Goal: Information Seeking & Learning: Learn about a topic

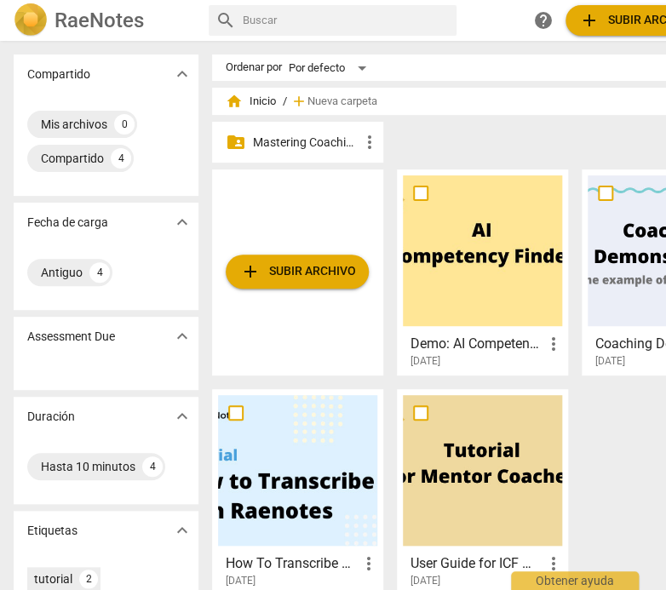
click at [341, 142] on p "Mastering Coaching Skills - Generación 32" at bounding box center [306, 143] width 106 height 18
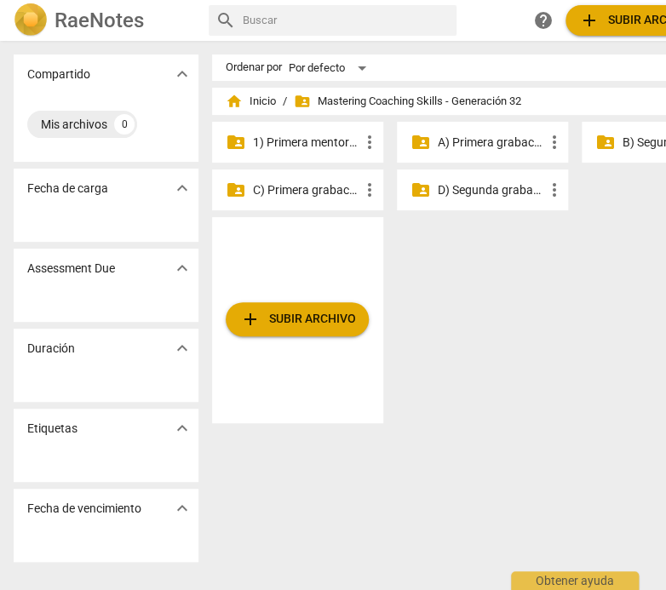
click at [320, 148] on p "1) Primera mentoría individual" at bounding box center [306, 143] width 106 height 18
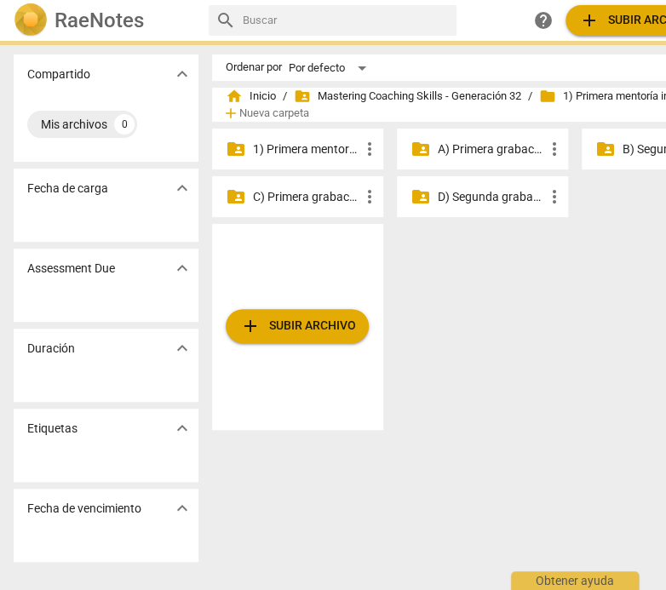
click at [320, 148] on p "1) Primera mentoría individual" at bounding box center [306, 150] width 106 height 18
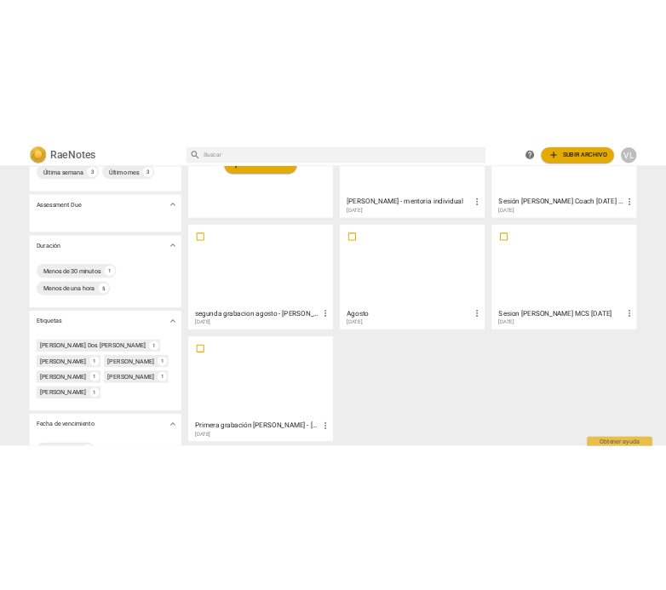
scroll to position [204, 0]
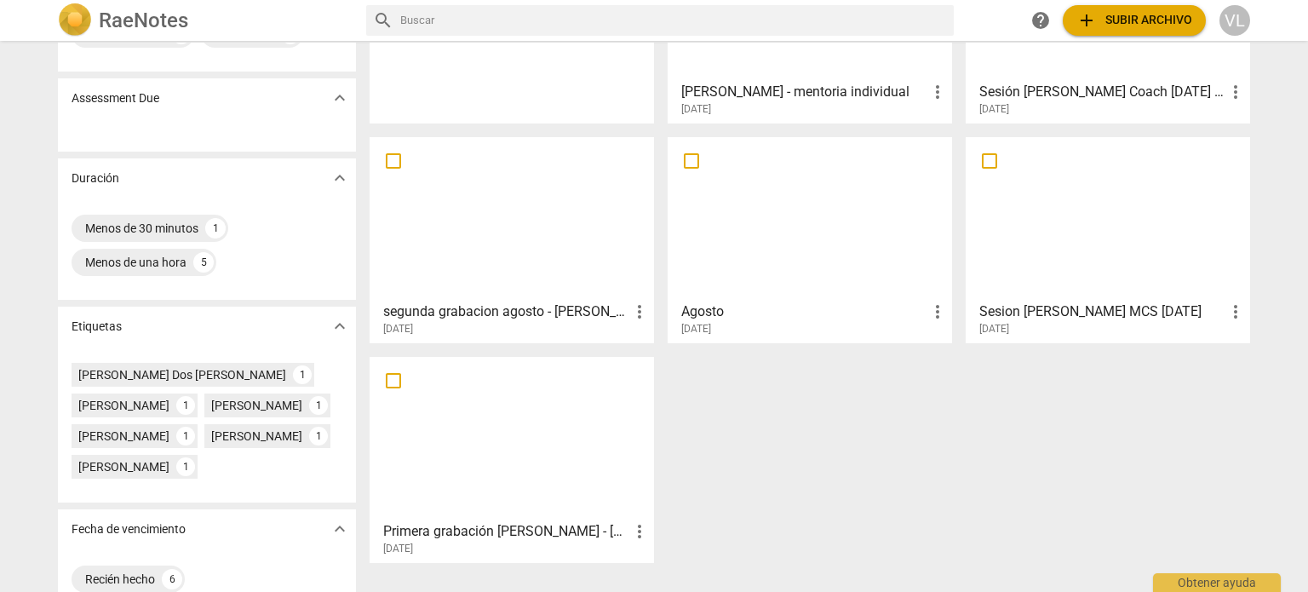
click at [561, 269] on div at bounding box center [512, 218] width 273 height 151
click at [561, 0] on html "RaeNotes search help add Subir archivo VL Compartido expand_more Mis archivos 0…" at bounding box center [654, 0] width 1308 height 0
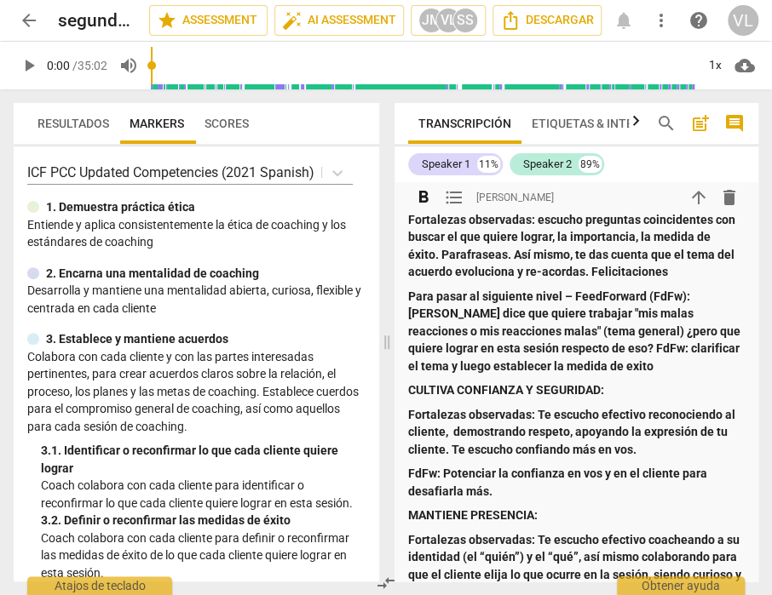
scroll to position [341, 0]
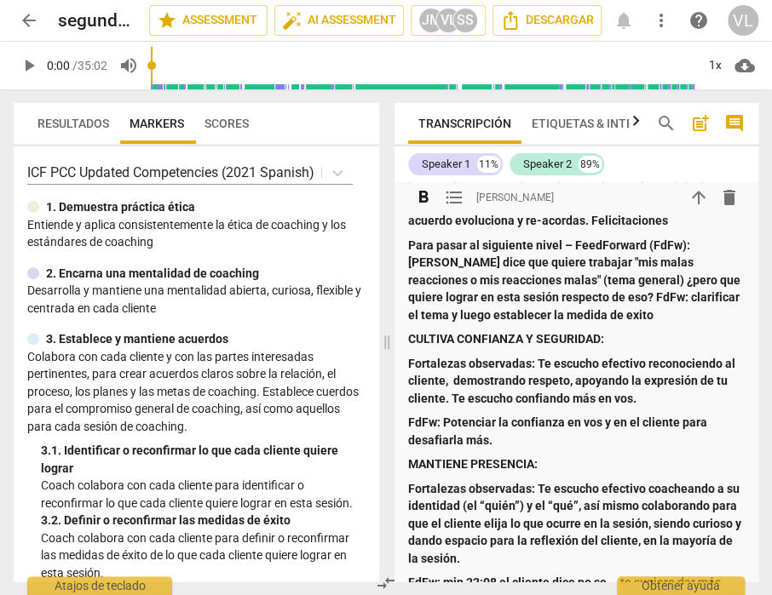
drag, startPoint x: 547, startPoint y: 254, endPoint x: 572, endPoint y: 306, distance: 57.9
click at [572, 306] on p "Para pasar al siguiente nivel – FeedForward (FdFw): [PERSON_NAME] dice que quie…" at bounding box center [576, 281] width 336 height 88
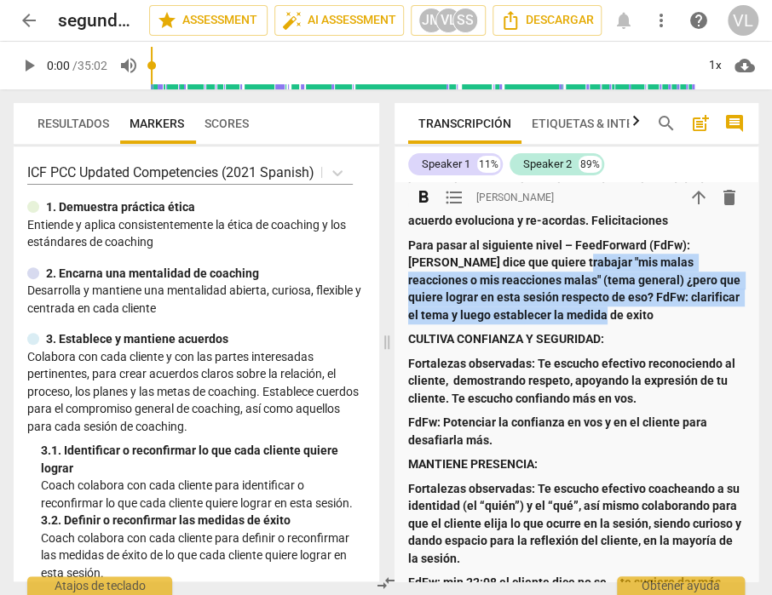
drag, startPoint x: 515, startPoint y: 267, endPoint x: 509, endPoint y: 317, distance: 50.5
click at [509, 317] on p "Para pasar al siguiente nivel – FeedForward (FdFw): [PERSON_NAME] dice que quie…" at bounding box center [576, 281] width 336 height 88
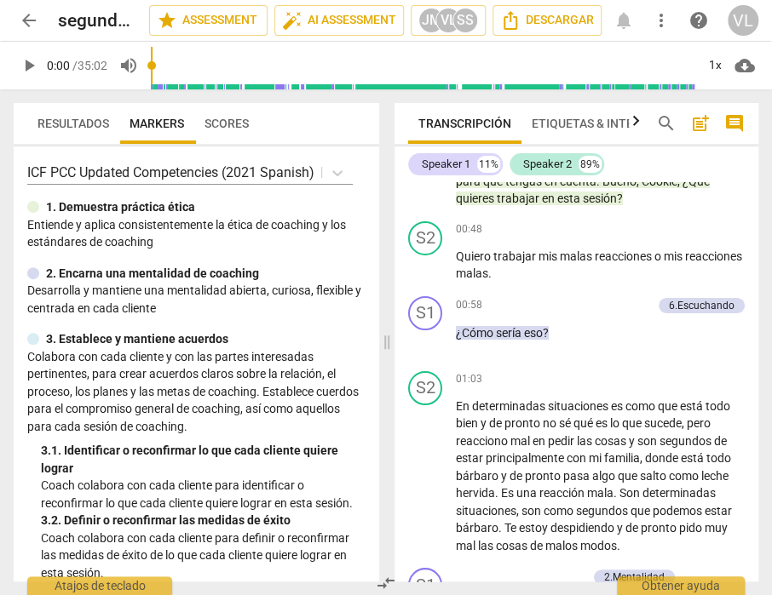
scroll to position [1789, 0]
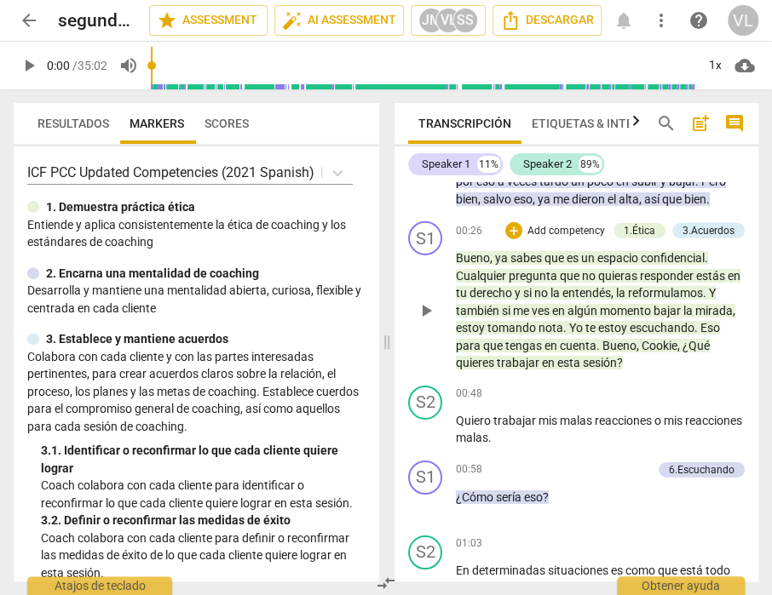
click at [428, 259] on div "[PERSON_NAME] Summary: creo que mantuve mentalidad de coach format_bold format_…" at bounding box center [576, 382] width 364 height 400
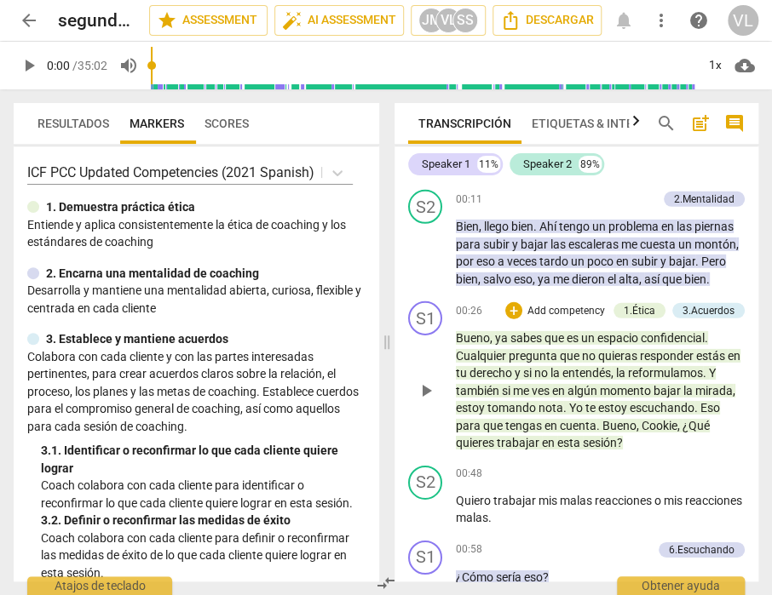
scroll to position [1619, 0]
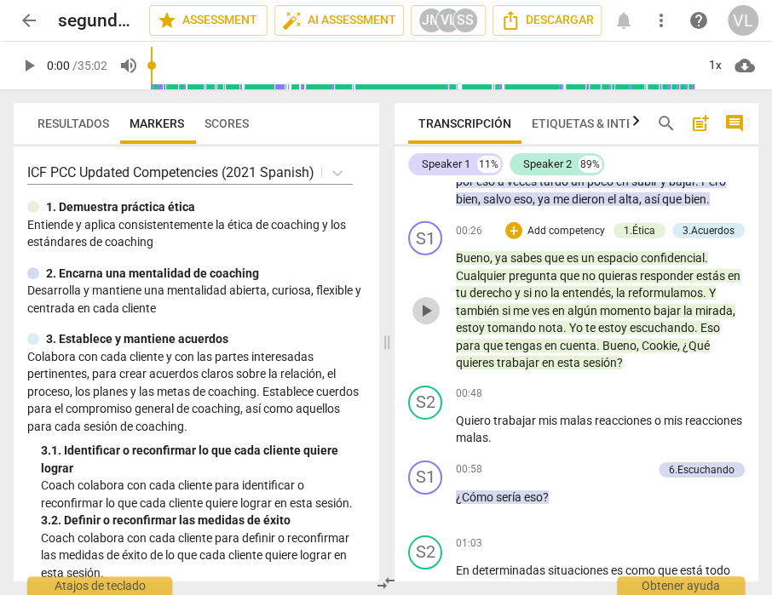
click at [432, 310] on span "play_arrow" at bounding box center [426, 311] width 20 height 20
click at [665, 342] on span "¿Qué" at bounding box center [695, 346] width 27 height 14
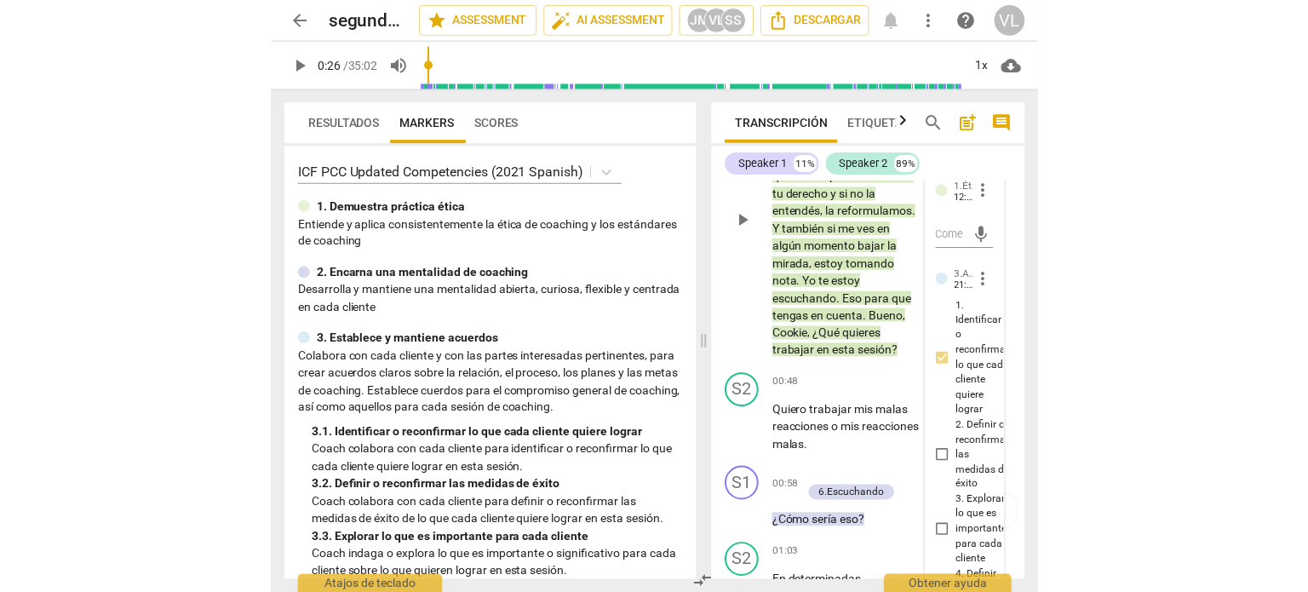
scroll to position [2008, 0]
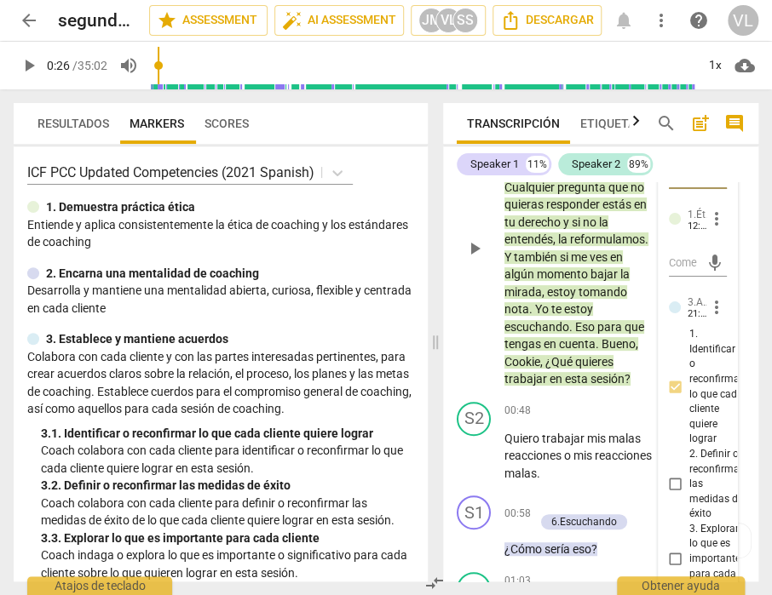
click at [477, 259] on span "play_arrow" at bounding box center [474, 249] width 20 height 20
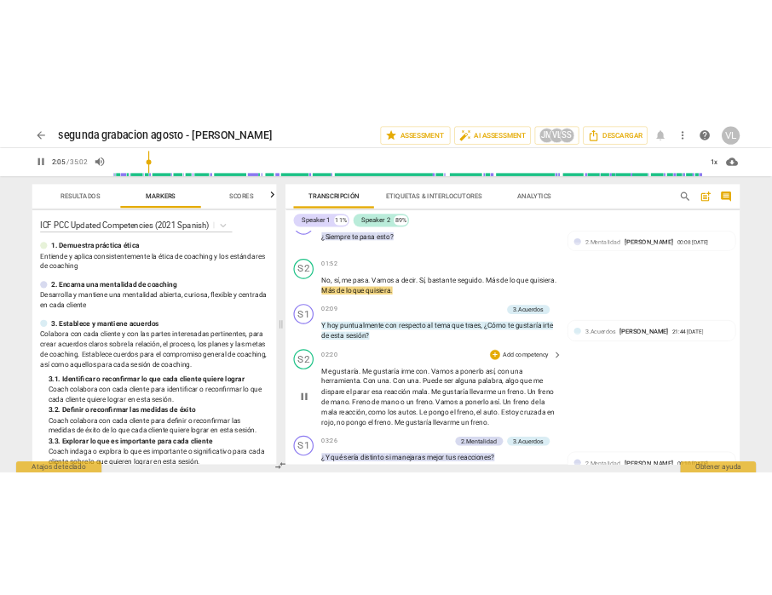
scroll to position [1632, 0]
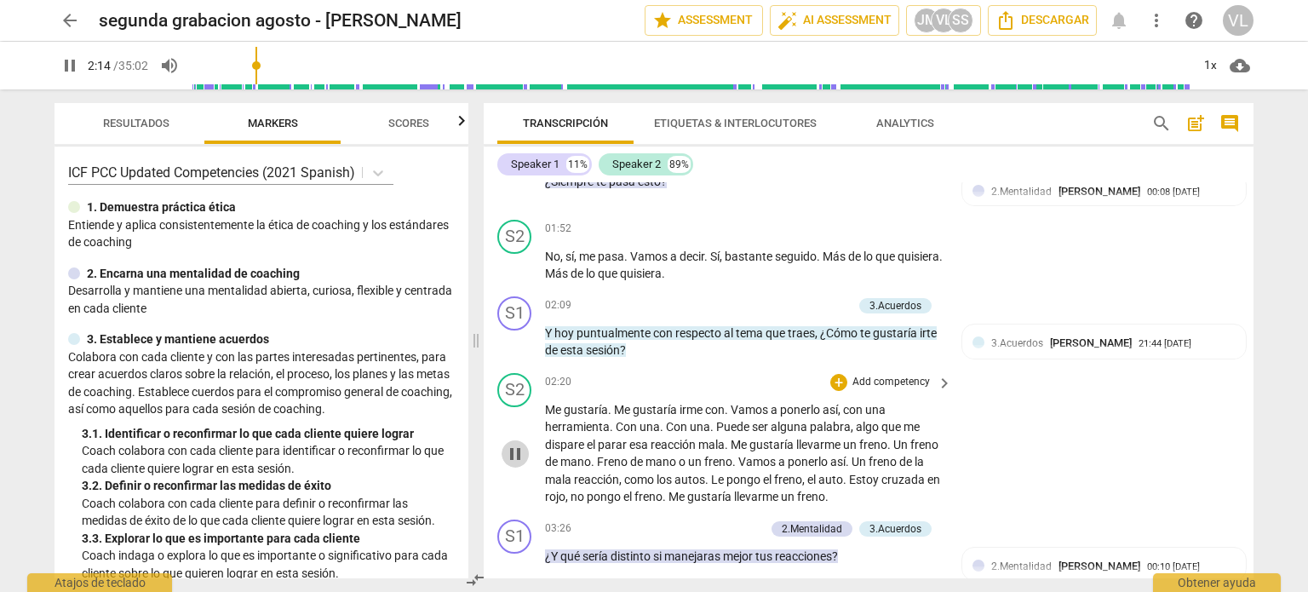
click at [507, 444] on span "pause" at bounding box center [515, 454] width 20 height 20
click at [521, 444] on span "play_arrow" at bounding box center [515, 454] width 20 height 20
click at [518, 444] on span "pause" at bounding box center [515, 454] width 20 height 20
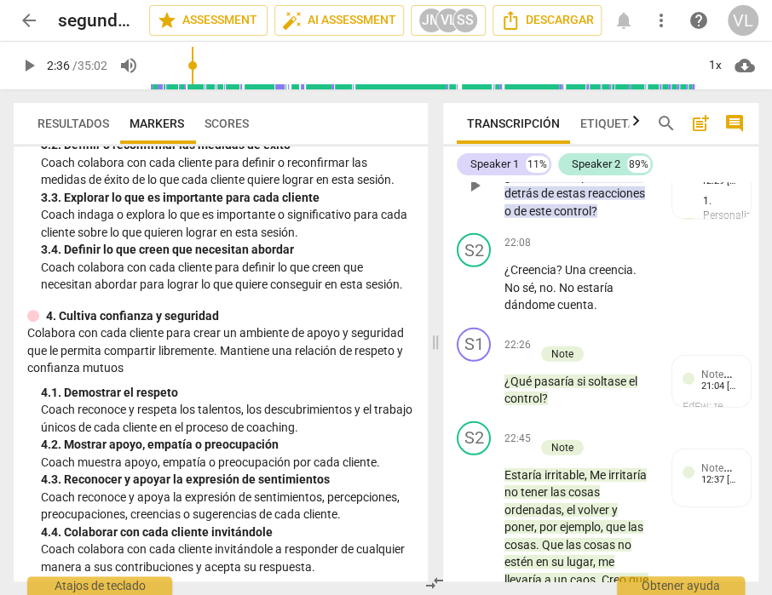
scroll to position [11098, 0]
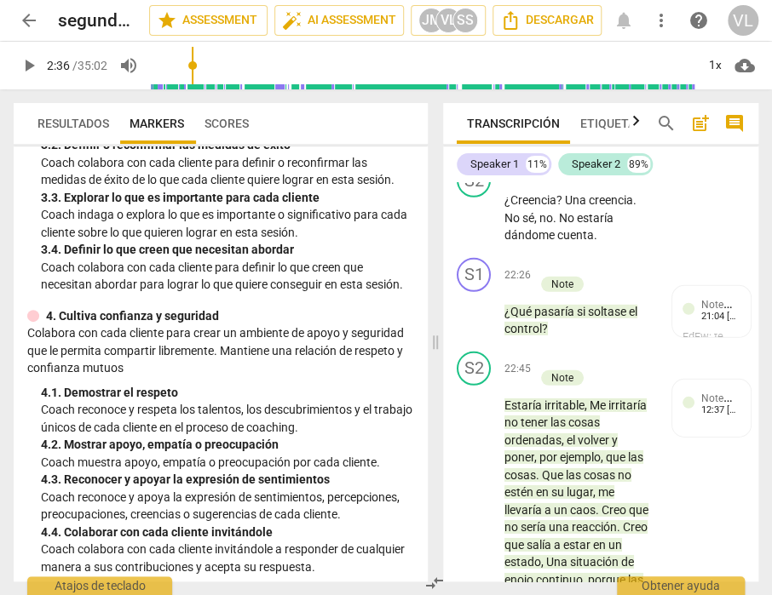
click at [477, 126] on span "play_arrow" at bounding box center [474, 116] width 20 height 20
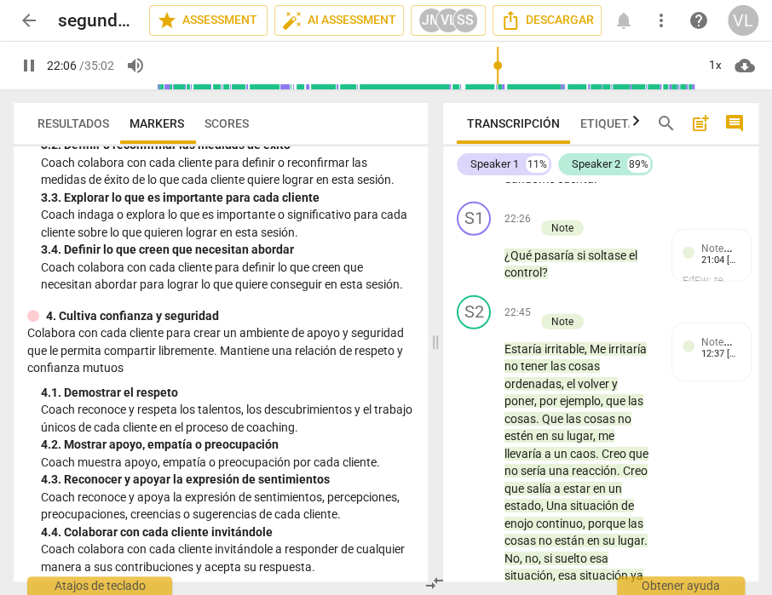
scroll to position [11183, 0]
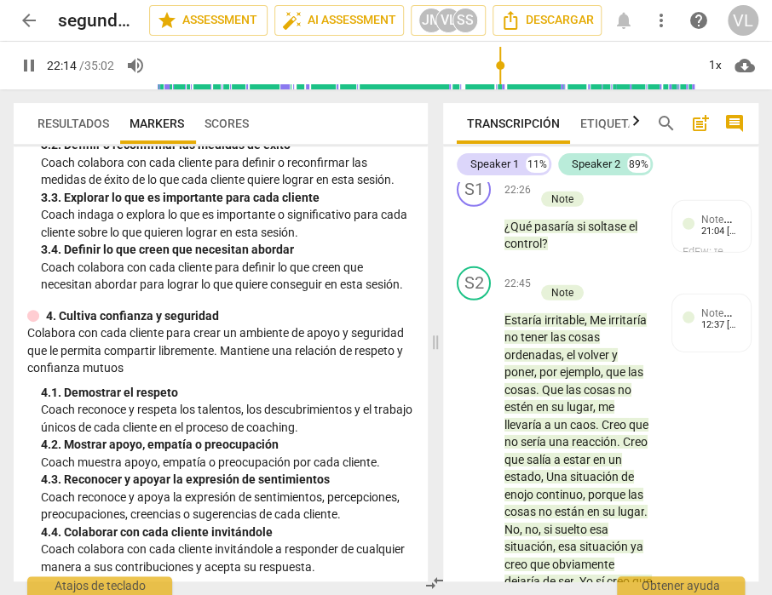
click at [470, 143] on span "pause" at bounding box center [474, 133] width 20 height 20
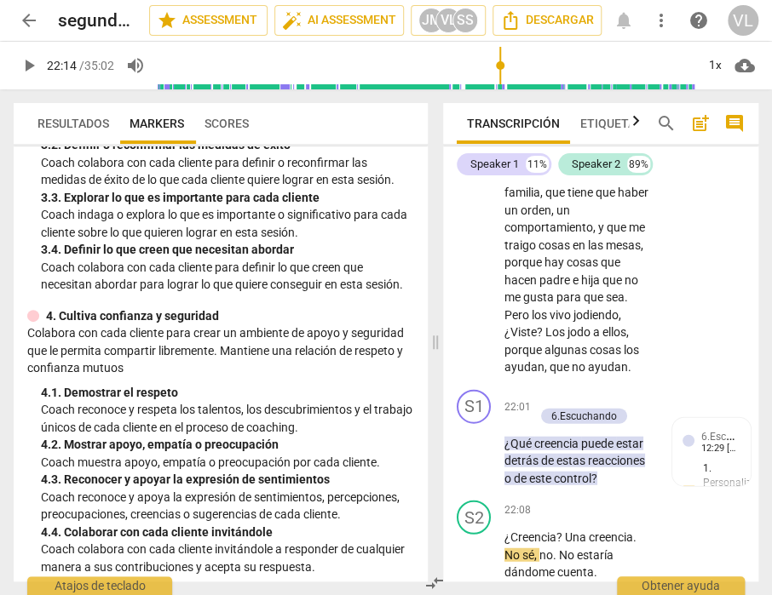
scroll to position [10757, 0]
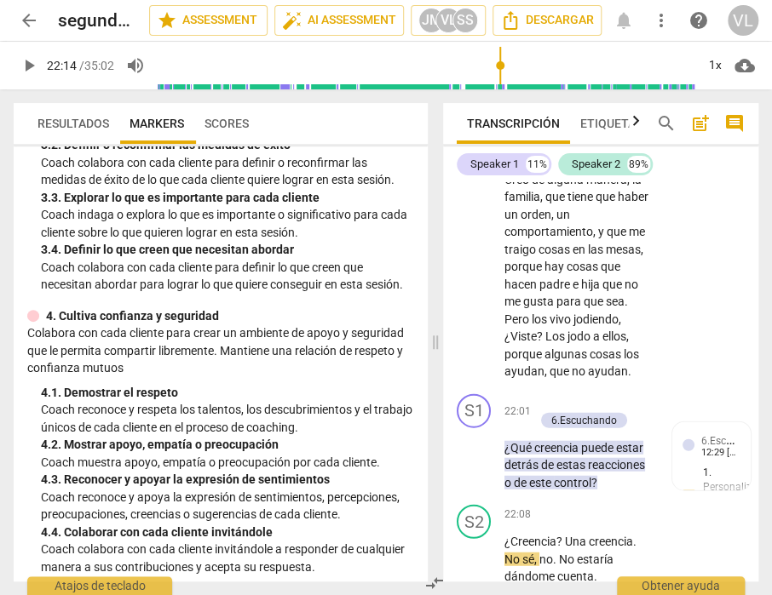
click at [472, 41] on span "play_arrow" at bounding box center [474, 30] width 20 height 20
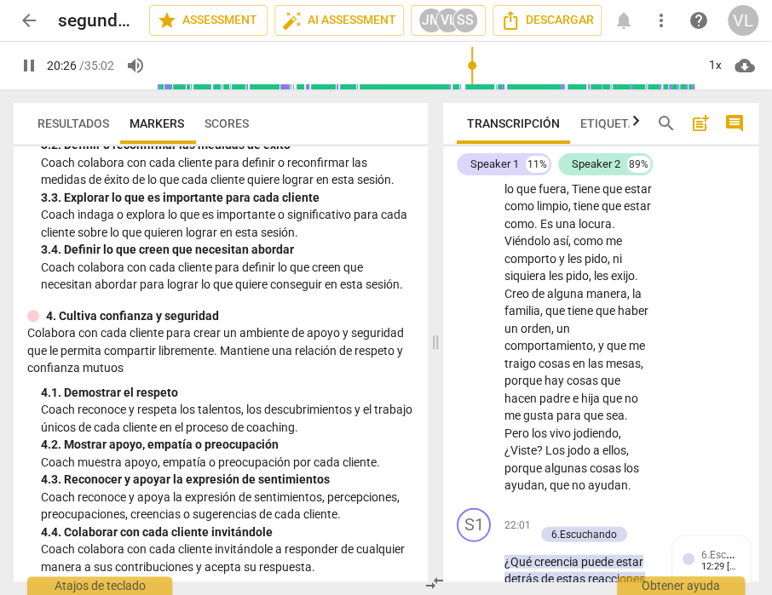
scroll to position [10672, 0]
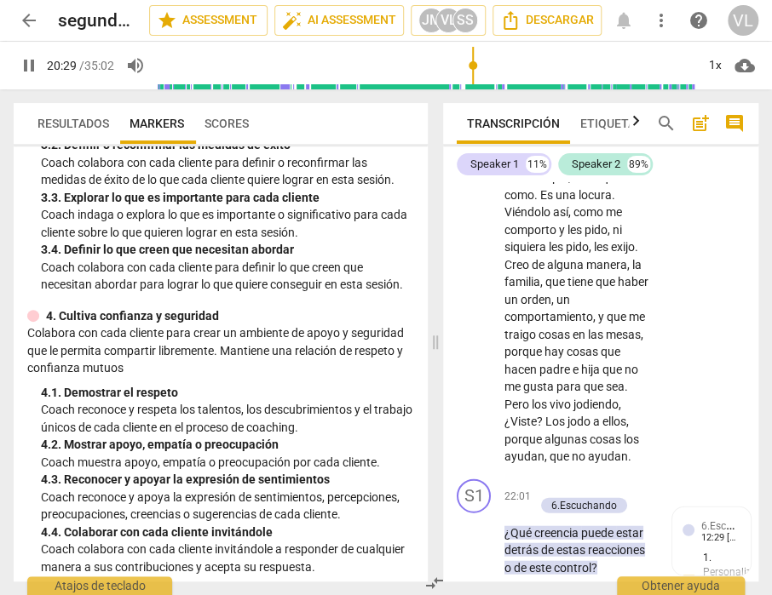
click at [467, 126] on span "pause" at bounding box center [474, 116] width 20 height 20
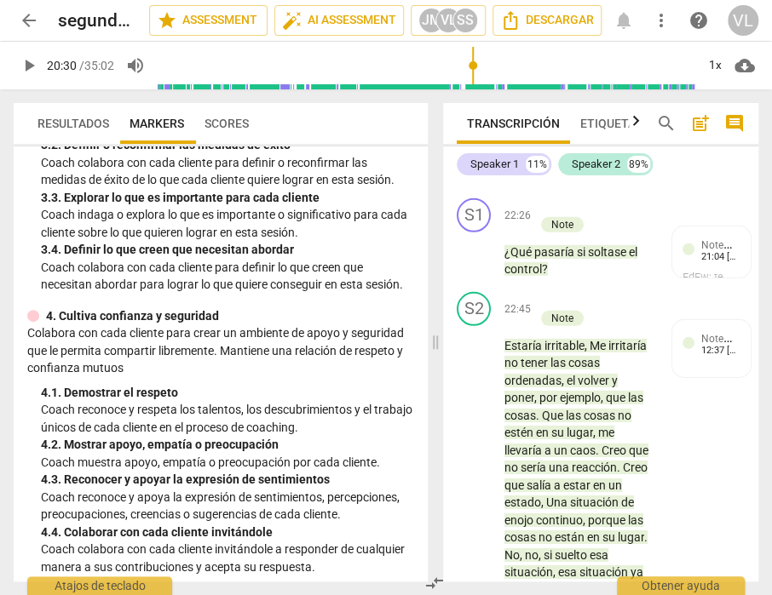
scroll to position [11183, 0]
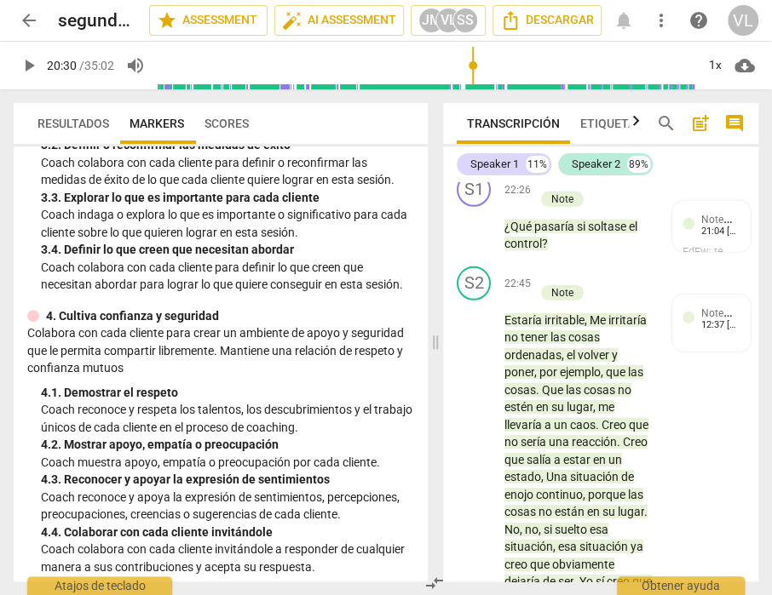
click at [477, 41] on span "play_arrow" at bounding box center [474, 30] width 20 height 20
click at [477, 147] on button "pause" at bounding box center [474, 132] width 27 height 27
click at [504, 122] on span "¿Creencia" at bounding box center [530, 115] width 52 height 14
click at [480, 143] on span "play_arrow" at bounding box center [474, 133] width 20 height 20
click at [479, 143] on span "pause" at bounding box center [474, 133] width 20 height 20
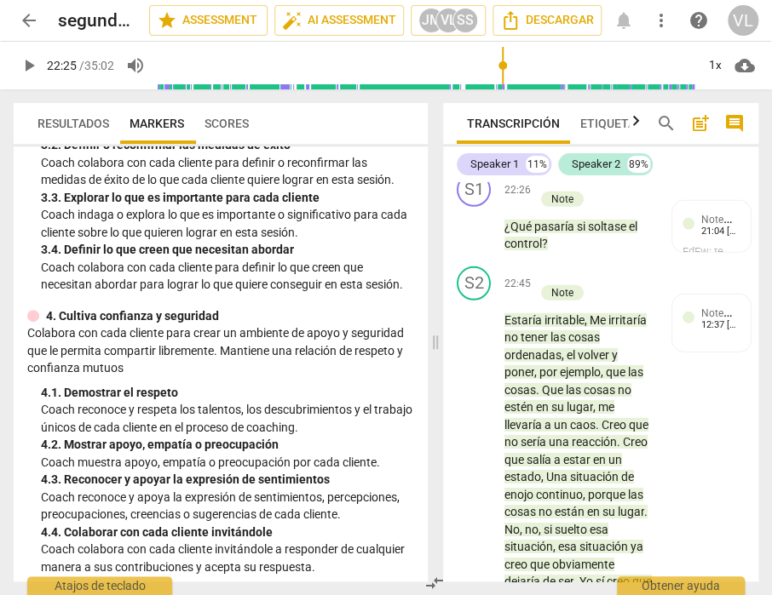
click at [477, 41] on span "play_arrow" at bounding box center [474, 30] width 20 height 20
click at [473, 143] on span "pause" at bounding box center [474, 133] width 20 height 20
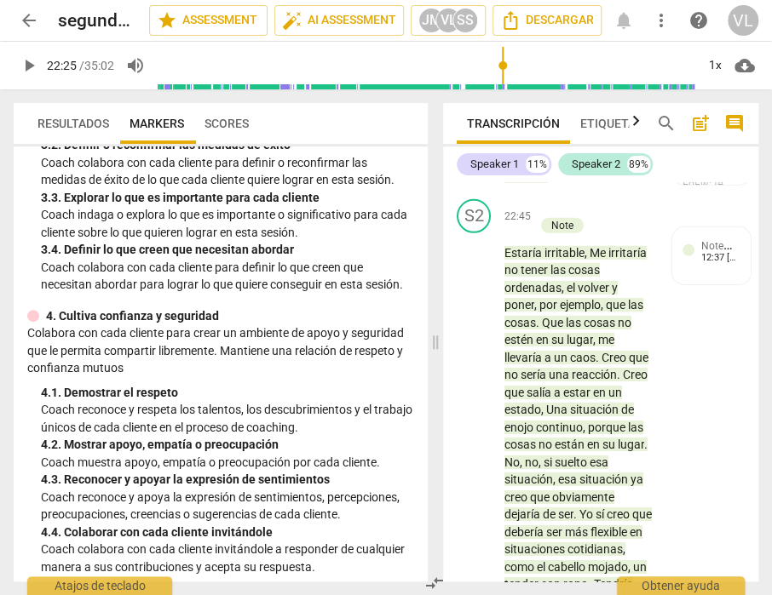
scroll to position [11268, 0]
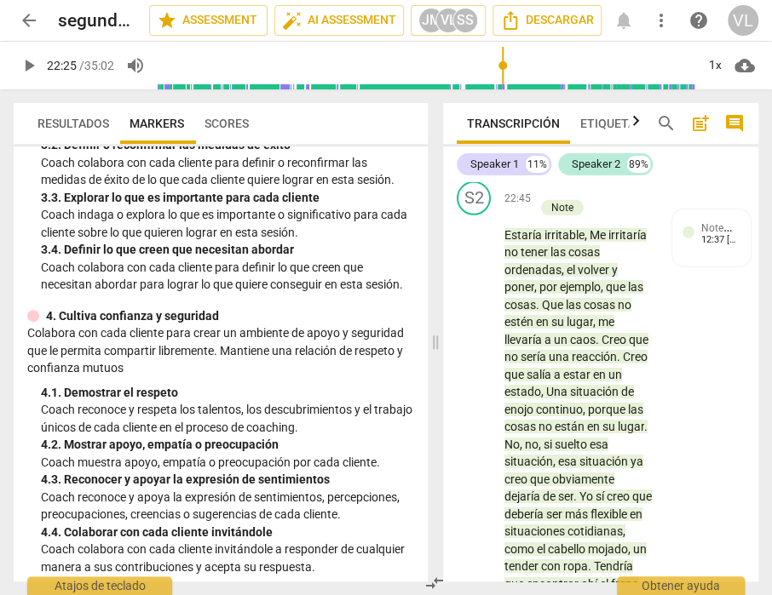
click at [474, 152] on span "play_arrow" at bounding box center [474, 142] width 20 height 20
click at [470, 152] on span "pause" at bounding box center [474, 142] width 20 height 20
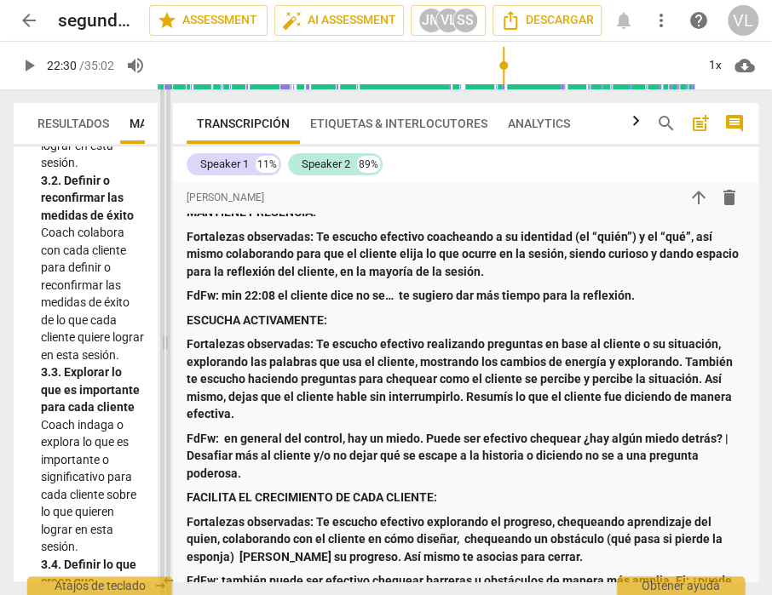
scroll to position [882, 0]
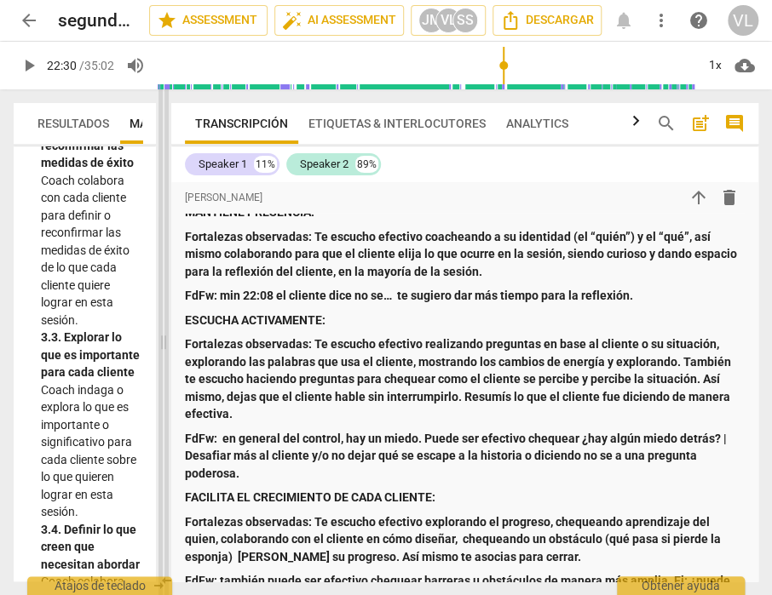
drag, startPoint x: 440, startPoint y: 160, endPoint x: 168, endPoint y: 208, distance: 275.9
click at [168, 208] on span at bounding box center [163, 342] width 10 height 506
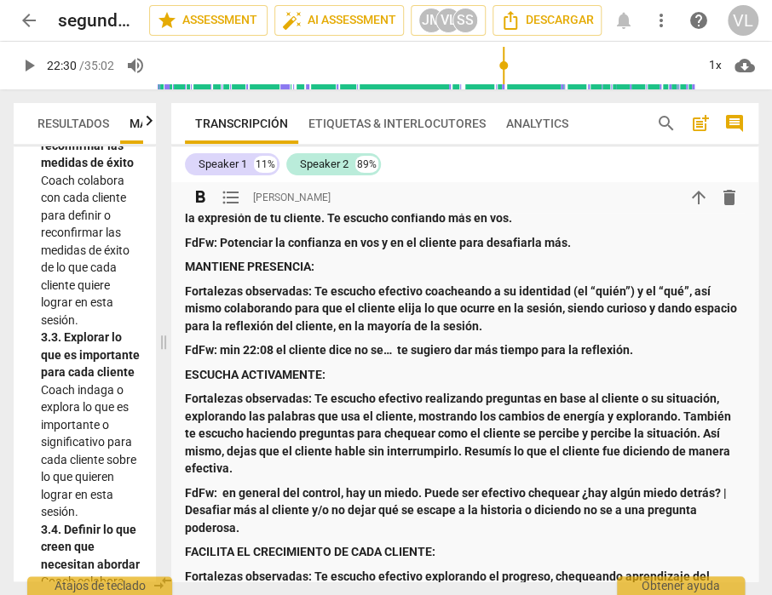
scroll to position [368, 0]
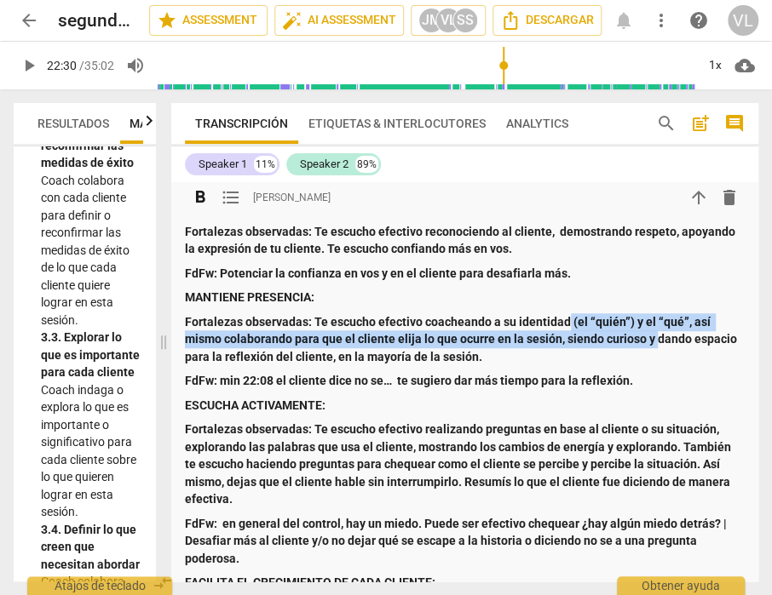
drag, startPoint x: 565, startPoint y: 325, endPoint x: 653, endPoint y: 336, distance: 89.4
click at [653, 336] on strong "Fortalezas observadas: Te escucho efectivo coacheando a su identidad (el “quién…" at bounding box center [462, 339] width 555 height 49
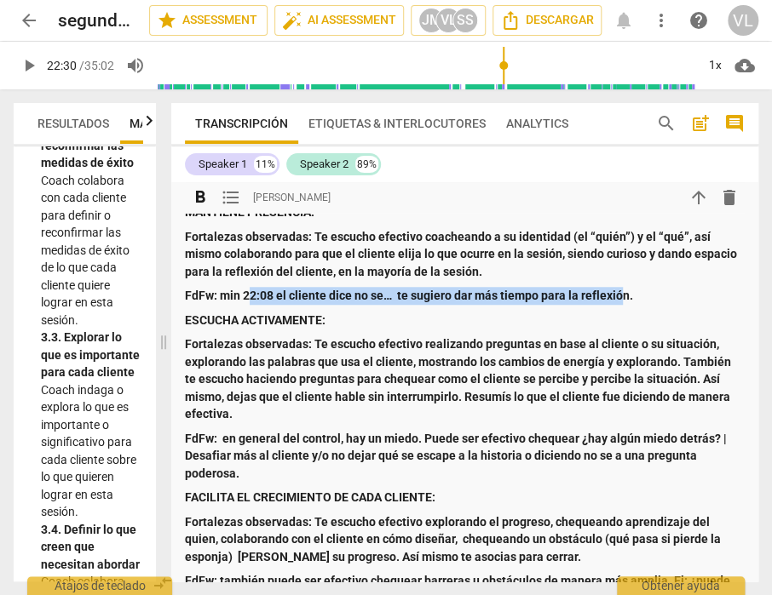
drag, startPoint x: 249, startPoint y: 302, endPoint x: 619, endPoint y: 302, distance: 370.6
click at [619, 302] on strong "FdFw: min 22:08 el cliente dice no se… te sugiero dar más tiempo para la reflex…" at bounding box center [409, 296] width 448 height 14
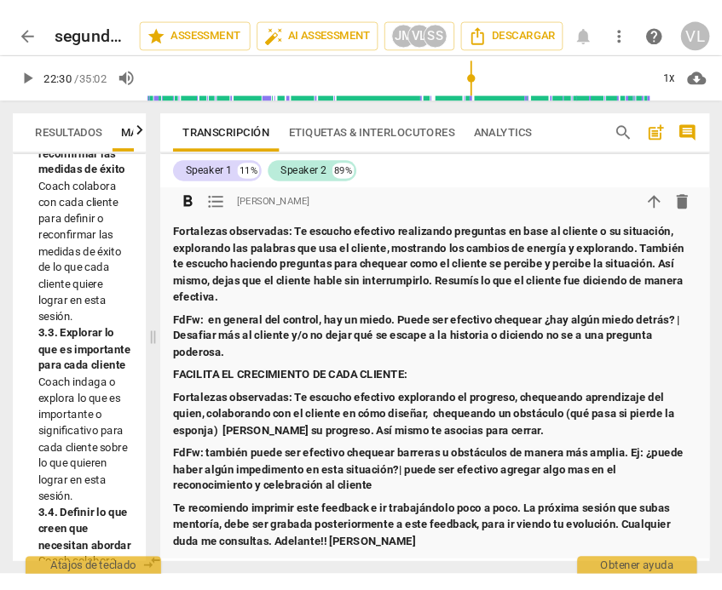
scroll to position [538, 0]
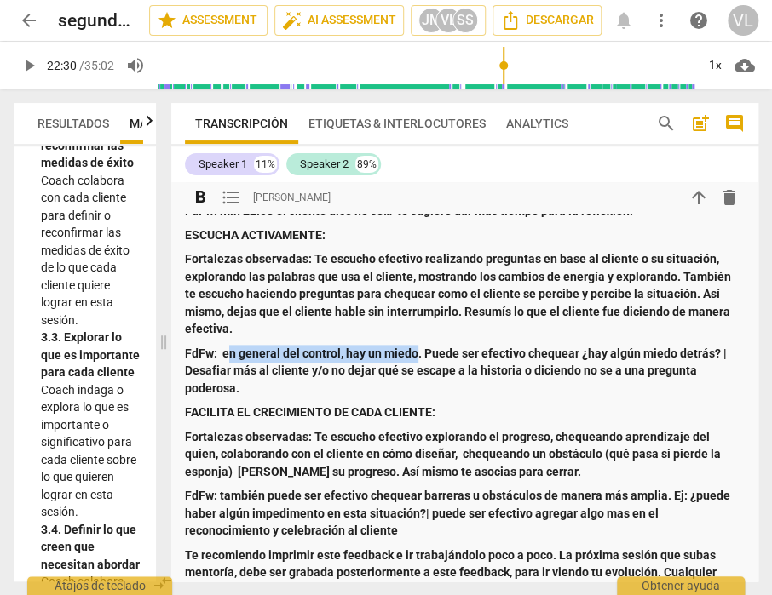
drag, startPoint x: 228, startPoint y: 350, endPoint x: 416, endPoint y: 345, distance: 187.5
click at [416, 347] on strong "FdFw: en general del control, hay un miedo. Puede ser efectivo chequear ¿hay al…" at bounding box center [457, 371] width 544 height 49
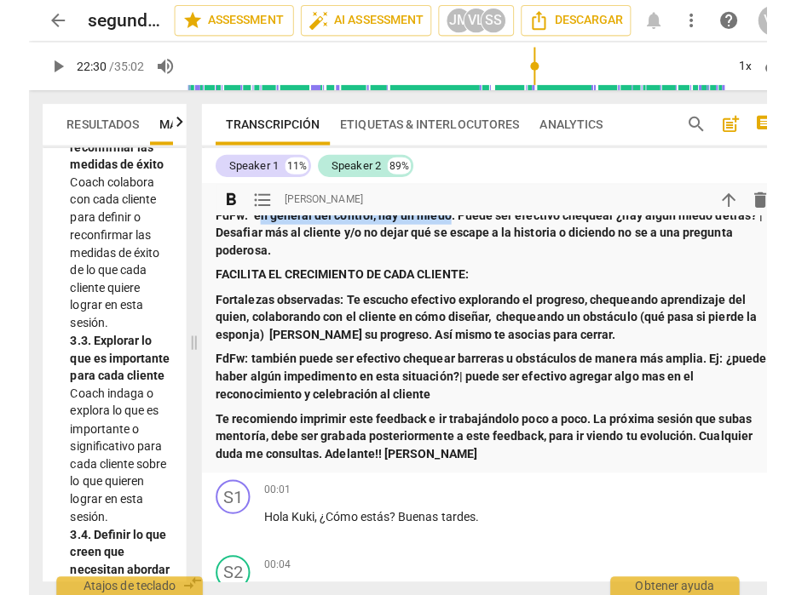
scroll to position [709, 0]
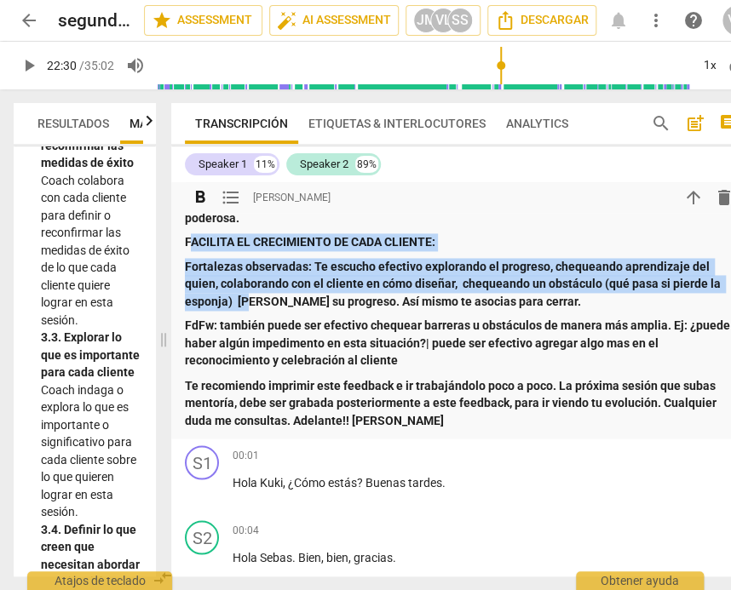
drag, startPoint x: 192, startPoint y: 240, endPoint x: 249, endPoint y: 308, distance: 88.2
click at [249, 308] on div "Seba: te reconozco por tu desempeño en esta conversación. Te escucho efectivo y…" at bounding box center [462, 17] width 555 height 821
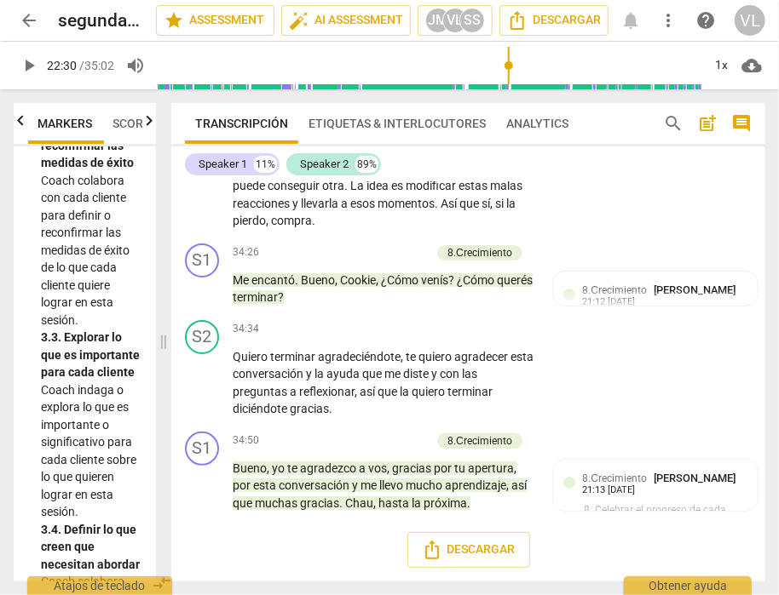
scroll to position [9844, 0]
click at [204, 486] on span "play_arrow" at bounding box center [203, 486] width 20 height 20
click at [201, 489] on span "pause" at bounding box center [203, 486] width 20 height 20
type input "2102"
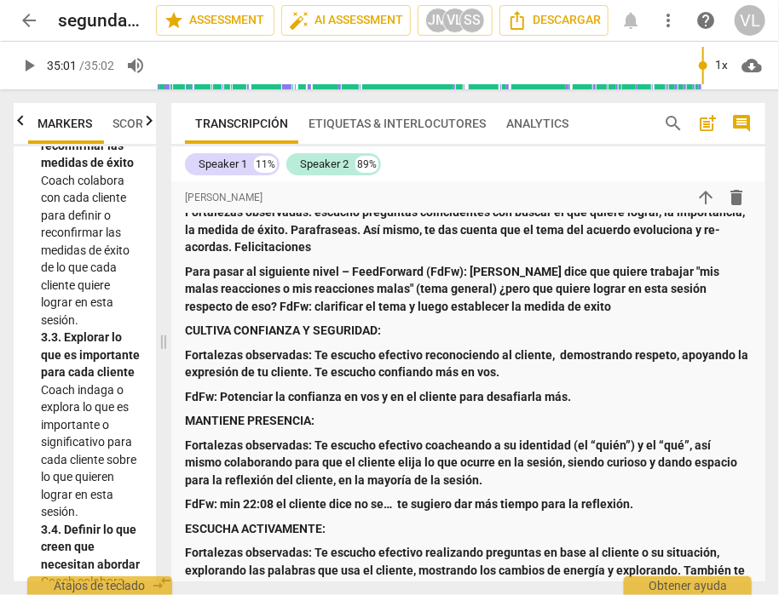
scroll to position [349, 0]
